Goal: Information Seeking & Learning: Learn about a topic

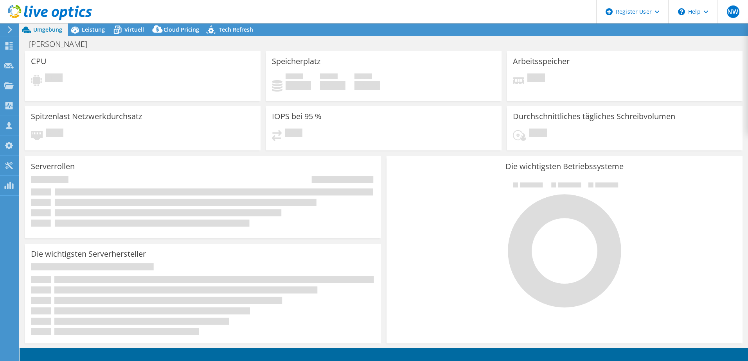
select select "EUFrankfurt"
select select "EUR"
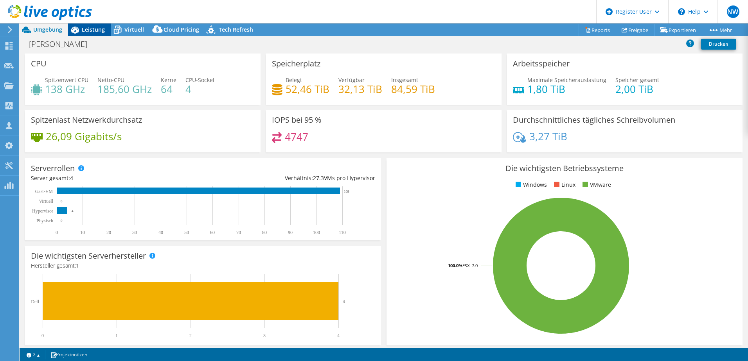
click at [96, 29] on span "Leistung" at bounding box center [93, 29] width 23 height 7
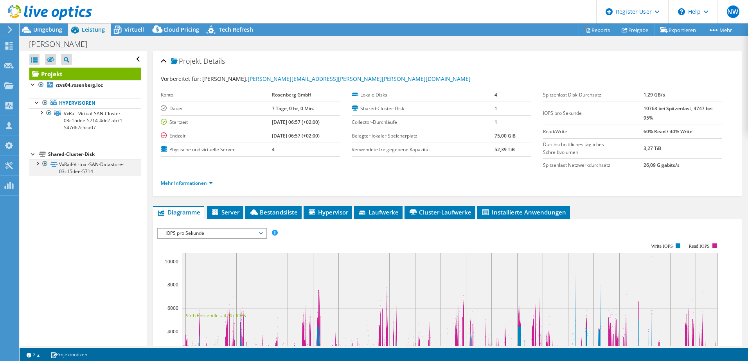
click at [39, 164] on div at bounding box center [37, 163] width 8 height 8
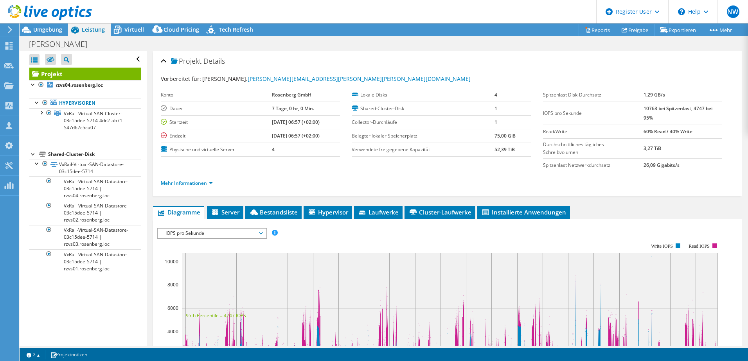
click at [49, 23] on div at bounding box center [46, 13] width 92 height 26
click at [49, 28] on span "Umgebung" at bounding box center [47, 29] width 29 height 7
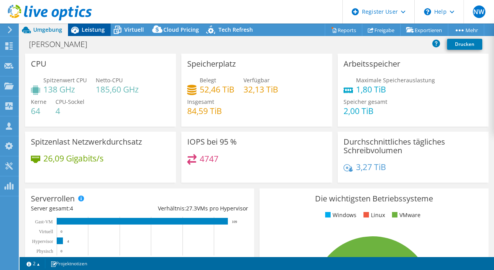
click at [90, 31] on span "Leistung" at bounding box center [93, 29] width 23 height 7
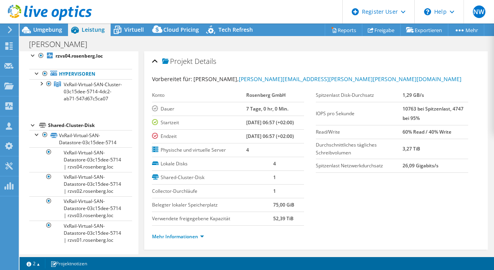
scroll to position [64, 0]
click at [34, 130] on div at bounding box center [37, 134] width 8 height 8
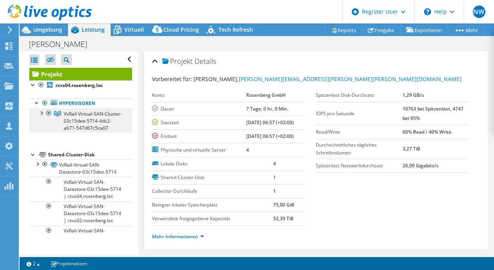
scroll to position [0, 0]
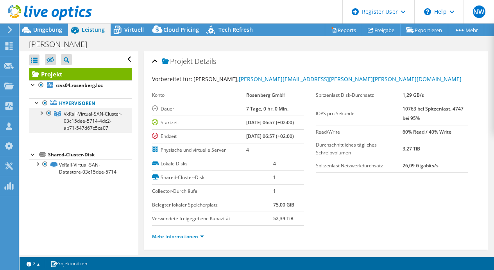
click at [43, 111] on div at bounding box center [41, 112] width 8 height 8
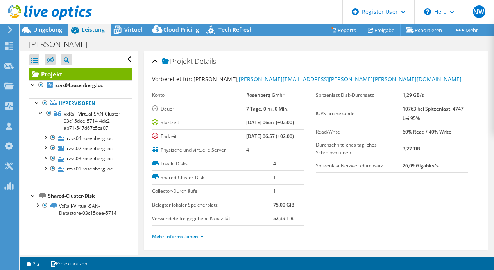
click at [292, 179] on td "1" at bounding box center [288, 177] width 31 height 14
click at [37, 208] on div at bounding box center [37, 204] width 8 height 8
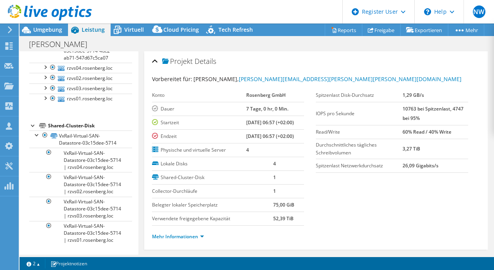
scroll to position [105, 0]
click at [234, 127] on td "Startzeit" at bounding box center [199, 122] width 95 height 14
click at [237, 145] on td "Physische und virtuelle Server" at bounding box center [199, 150] width 95 height 14
